Goal: Find contact information: Find contact information

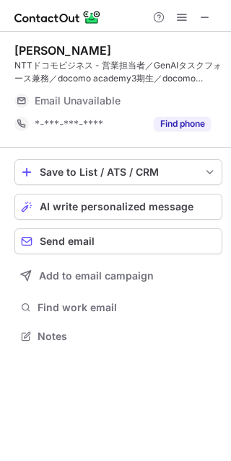
scroll to position [326, 231]
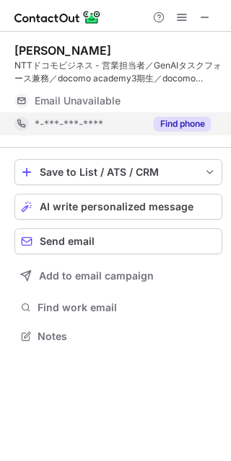
click at [196, 123] on button "Find phone" at bounding box center [182, 124] width 57 height 14
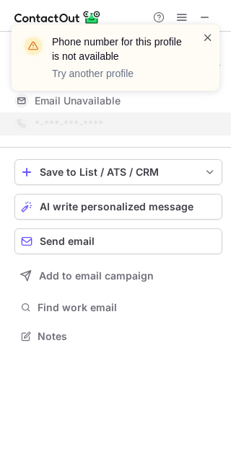
click at [207, 34] on span at bounding box center [208, 37] width 12 height 14
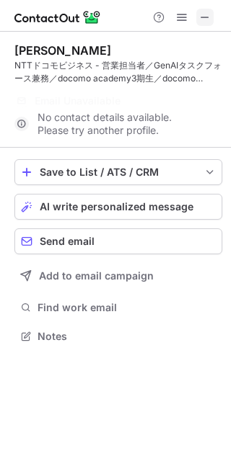
click at [209, 18] on span at bounding box center [205, 18] width 12 height 12
